Goal: Navigation & Orientation: Understand site structure

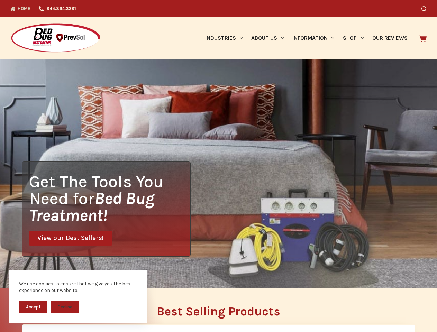
click at [218, 166] on div "Get The Tools You Need for Bed Bug Treatment! View our Best Sellers!" at bounding box center [218, 173] width 437 height 229
click at [33, 307] on button "Accept" at bounding box center [33, 307] width 28 height 12
click at [65, 307] on button "Decline" at bounding box center [65, 307] width 28 height 12
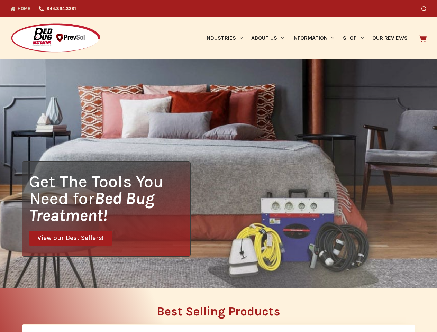
click at [426, 9] on icon "Search" at bounding box center [423, 8] width 5 height 5
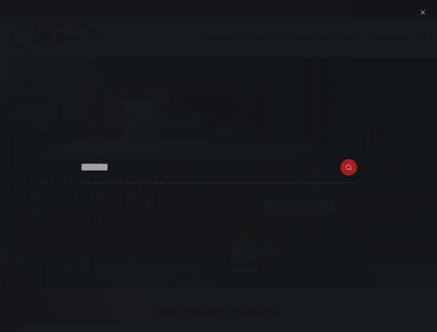
click at [226, 38] on link "Industries" at bounding box center [224, 37] width 46 height 41
click at [270, 38] on link "About Us" at bounding box center [267, 37] width 41 height 41
click at [316, 38] on link "Information" at bounding box center [313, 37] width 50 height 41
click at [356, 38] on link "Shop" at bounding box center [353, 37] width 29 height 41
